Goal: Find specific page/section: Find specific page/section

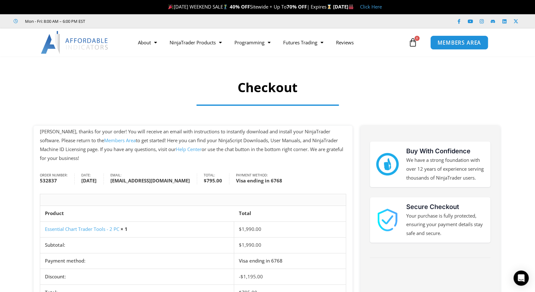
click at [457, 46] on link "MEMBERS AREA" at bounding box center [460, 42] width 58 height 14
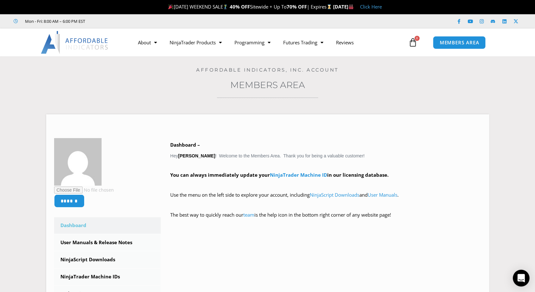
click at [520, 279] on icon "Open Intercom Messenger" at bounding box center [521, 278] width 7 height 8
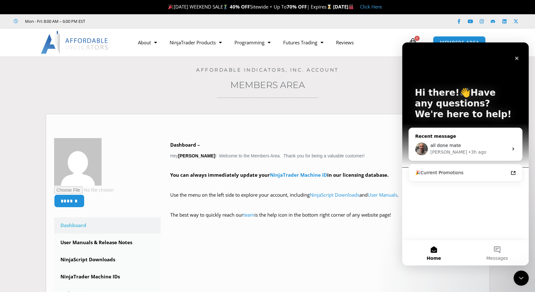
click at [504, 148] on div "all done mate" at bounding box center [470, 145] width 78 height 7
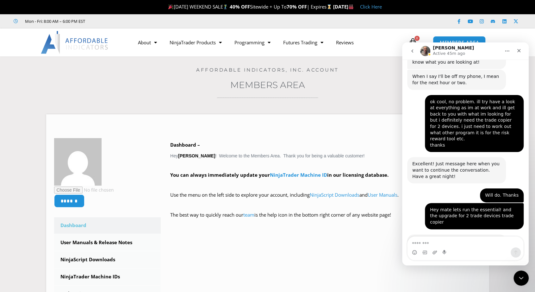
scroll to position [956, 0]
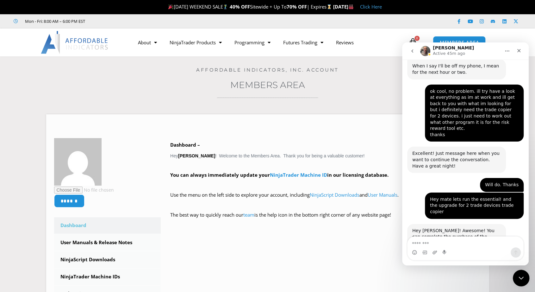
click at [519, 272] on div "Close Intercom Messenger" at bounding box center [520, 276] width 15 height 15
